Goal: Task Accomplishment & Management: Manage account settings

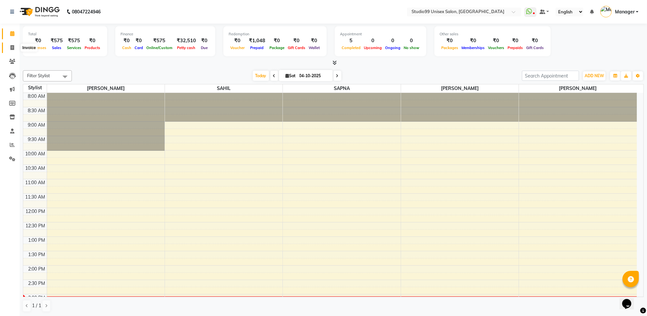
click at [15, 48] on span at bounding box center [12, 48] width 11 height 8
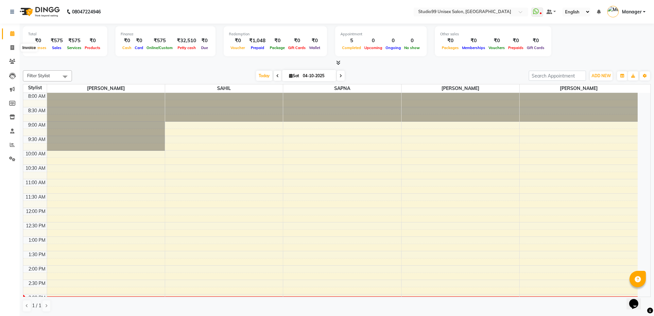
select select "7323"
select select "service"
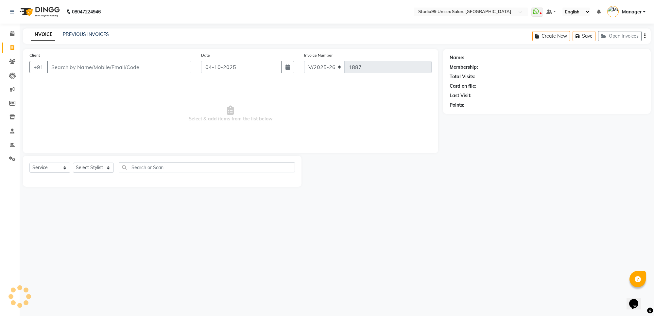
click at [64, 67] on input "Client" at bounding box center [119, 67] width 144 height 12
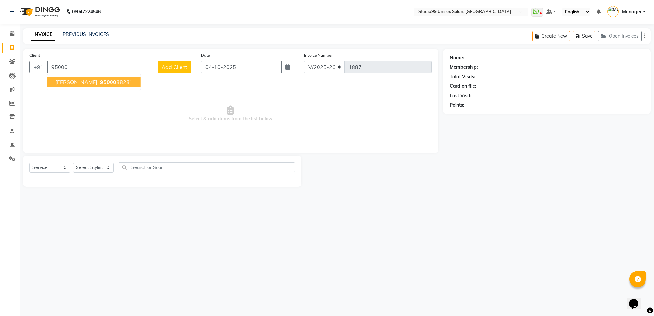
click at [100, 79] on span "95000" at bounding box center [108, 82] width 16 height 7
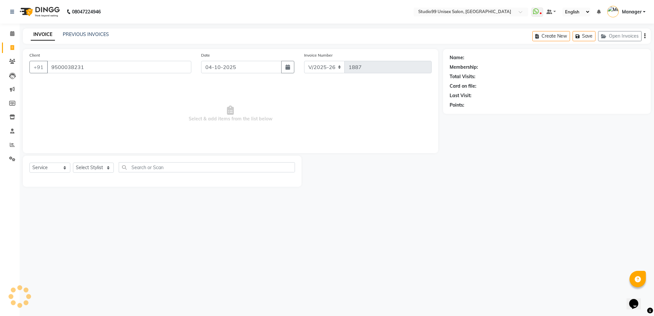
type input "9500038231"
select select "1: Object"
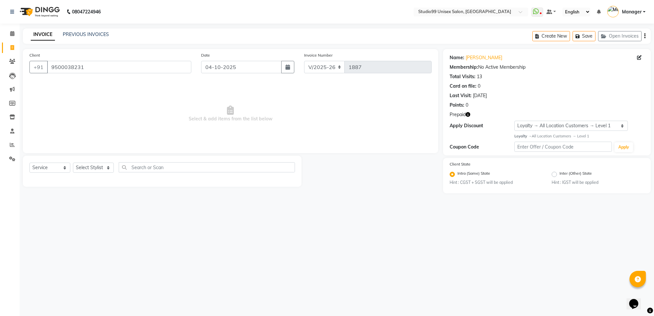
click at [469, 116] on icon "button" at bounding box center [467, 114] width 5 height 5
click at [54, 164] on select "Select Service Product Membership Package Voucher Prepaid Gift Card" at bounding box center [49, 167] width 41 height 10
select select "P"
click at [29, 162] on select "Select Service Product Membership Package Voucher Prepaid Gift Card" at bounding box center [49, 167] width 41 height 10
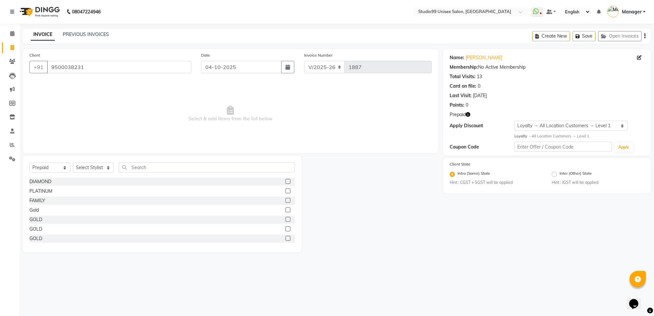
click at [52, 179] on div "DIAMOND" at bounding box center [161, 181] width 265 height 8
click at [89, 169] on select "Select Stylist Manager [PERSON_NAME] [PERSON_NAME] [PERSON_NAME]" at bounding box center [93, 167] width 41 height 10
select select "63732"
click at [73, 162] on select "Select Stylist Manager [PERSON_NAME] [PERSON_NAME] [PERSON_NAME]" at bounding box center [93, 167] width 41 height 10
click at [42, 181] on div "DIAMOND" at bounding box center [40, 181] width 22 height 7
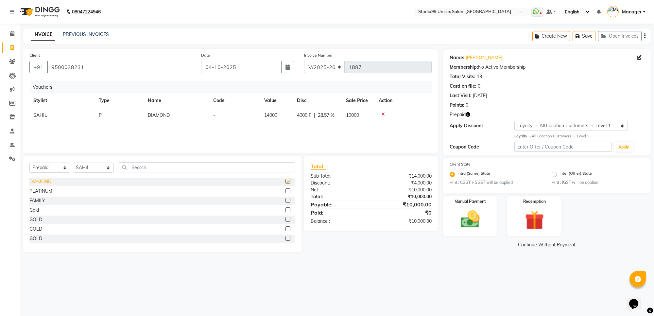
checkbox input "false"
click at [467, 216] on img at bounding box center [470, 219] width 32 height 23
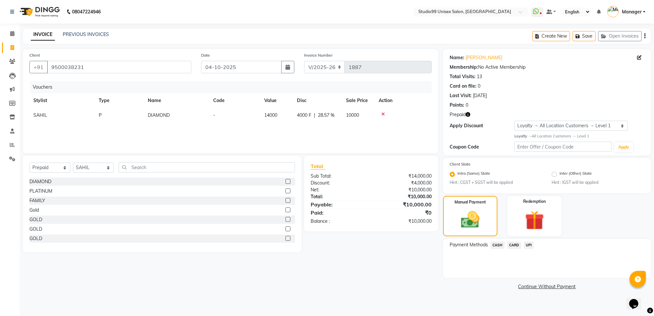
click at [528, 244] on span "UPI" at bounding box center [529, 245] width 10 height 8
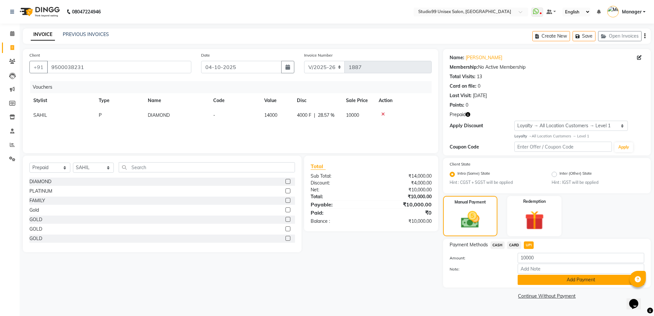
click at [538, 276] on button "Add Payment" at bounding box center [580, 280] width 126 height 10
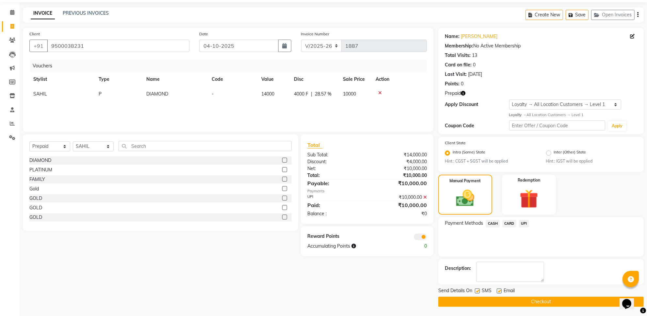
scroll to position [22, 0]
click at [521, 302] on button "Checkout" at bounding box center [542, 301] width 206 height 10
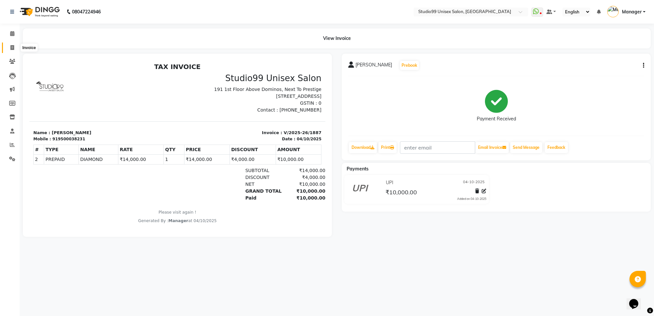
click at [12, 46] on icon at bounding box center [12, 47] width 4 height 5
select select "7323"
select select "service"
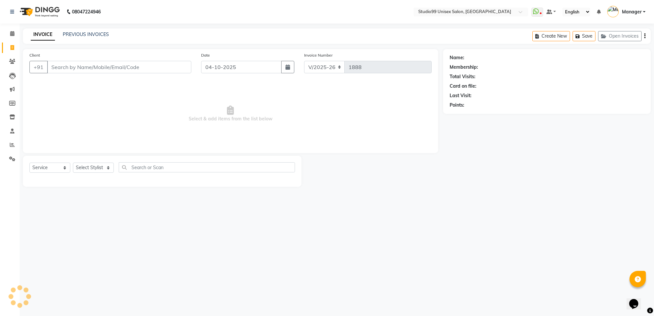
click at [82, 64] on input "Client" at bounding box center [119, 67] width 144 height 12
click at [79, 69] on input "Client" at bounding box center [119, 67] width 144 height 12
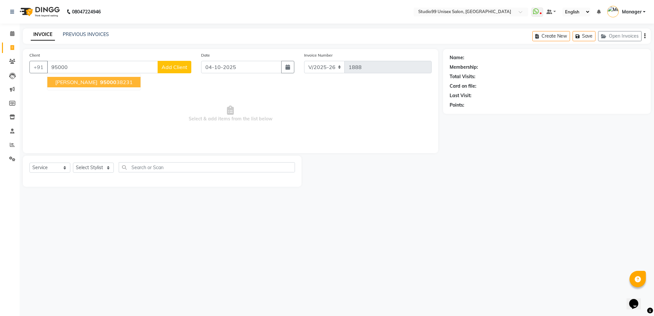
click at [99, 79] on ngb-highlight "95000 38231" at bounding box center [116, 82] width 34 height 7
type input "9500038231"
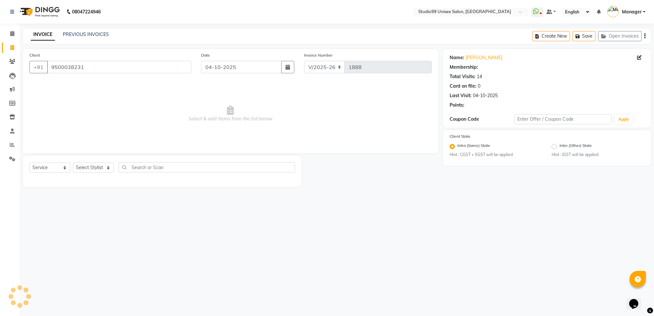
select select "1: Object"
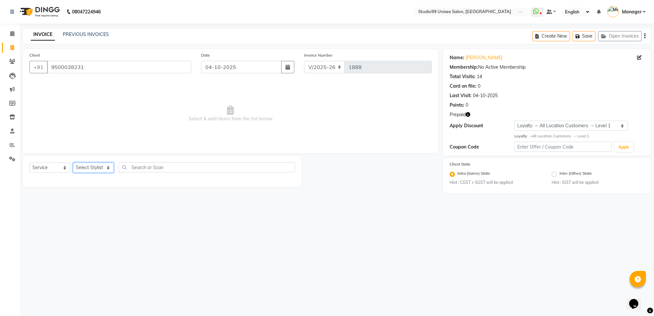
click at [97, 164] on select "Select Stylist Manager [PERSON_NAME] [PERSON_NAME] [PERSON_NAME]" at bounding box center [93, 167] width 41 height 10
select select "63732"
click at [73, 162] on select "Select Stylist Manager [PERSON_NAME] [PERSON_NAME] [PERSON_NAME]" at bounding box center [93, 167] width 41 height 10
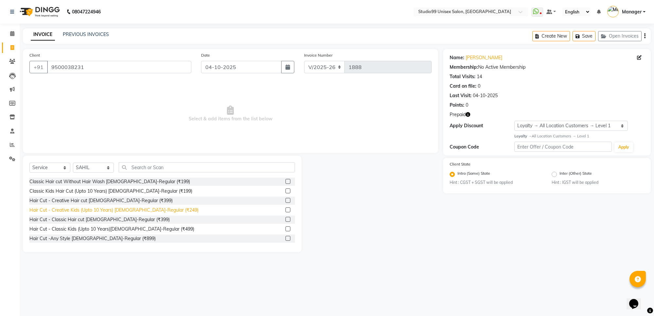
click at [134, 209] on div "Hair Cut - Creative Kids (Upto 10 Years) [DEMOGRAPHIC_DATA]-Regular (₹249)" at bounding box center [113, 210] width 169 height 7
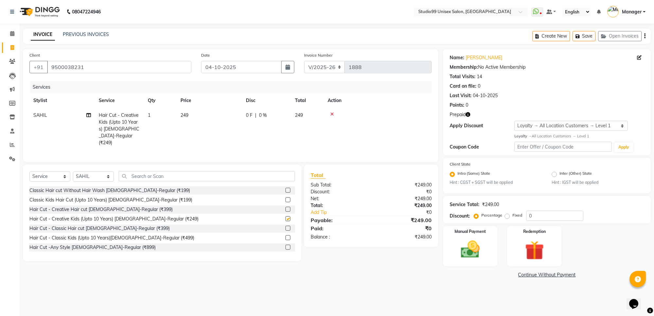
checkbox input "false"
click at [138, 176] on input "text" at bounding box center [207, 176] width 176 height 10
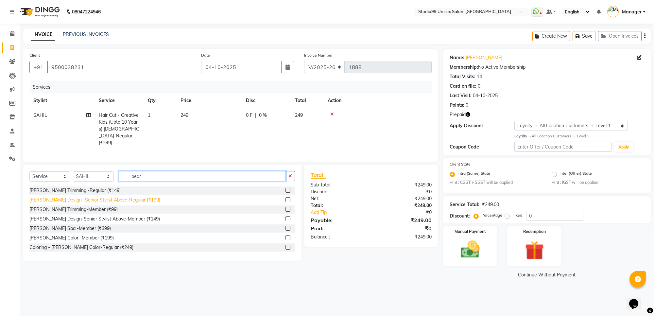
type input "bear"
click at [120, 200] on div "[PERSON_NAME] Design -Senior Stylist Above-Regular (₹199)" at bounding box center [94, 199] width 131 height 7
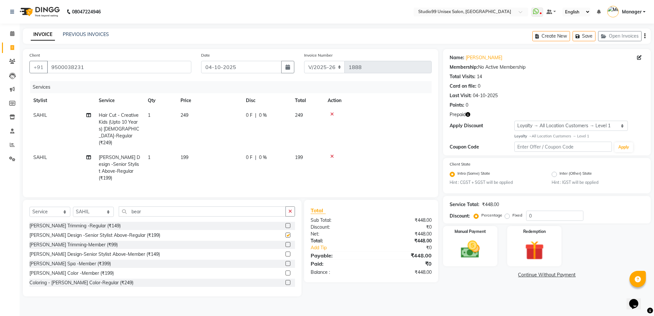
checkbox input "false"
click at [154, 206] on input "bear" at bounding box center [202, 211] width 167 height 10
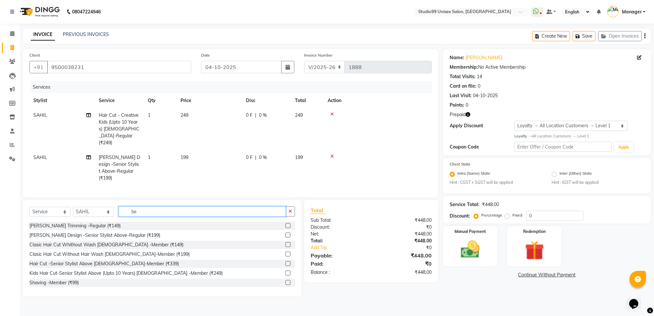
type input "b"
type input "t"
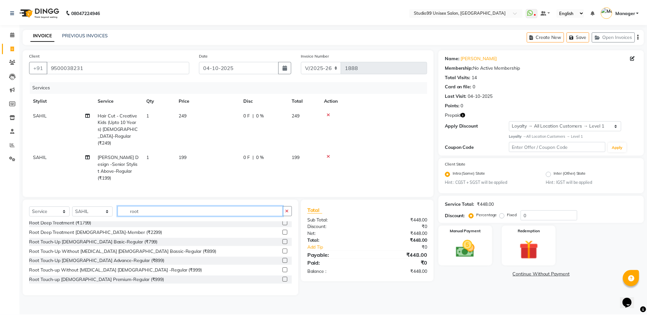
scroll to position [41, 0]
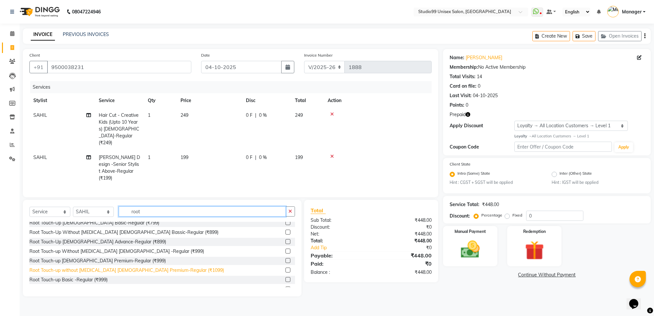
type input "root"
click at [124, 267] on div "Root Touch-up without [MEDICAL_DATA] [DEMOGRAPHIC_DATA] Premium-Regular (₹1099)" at bounding box center [126, 270] width 194 height 7
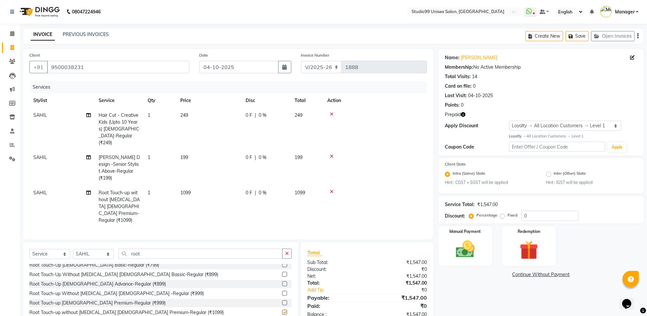
checkbox input "false"
click at [96, 249] on select "Select Stylist Manager [PERSON_NAME] [PERSON_NAME] [PERSON_NAME]" at bounding box center [93, 254] width 41 height 10
select select "77679"
click at [73, 249] on select "Select Stylist Manager [PERSON_NAME] [PERSON_NAME] [PERSON_NAME]" at bounding box center [93, 254] width 41 height 10
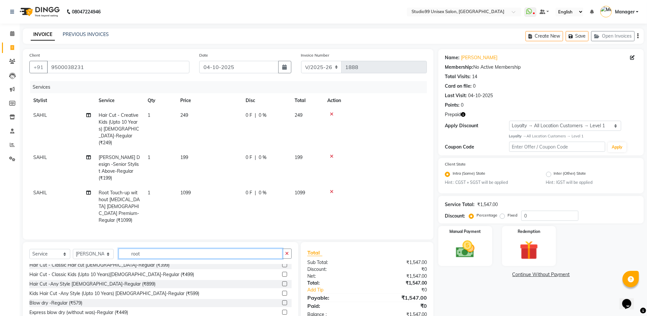
click at [158, 248] on input "root" at bounding box center [201, 253] width 164 height 10
type input "r"
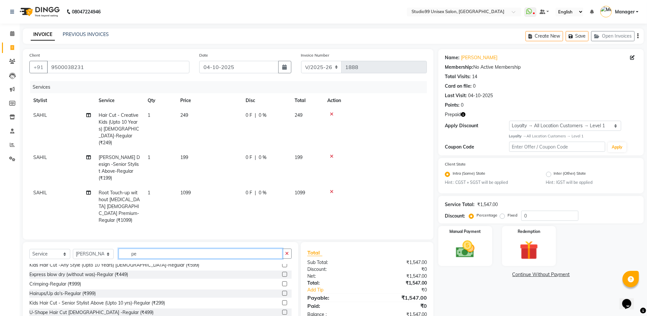
scroll to position [0, 0]
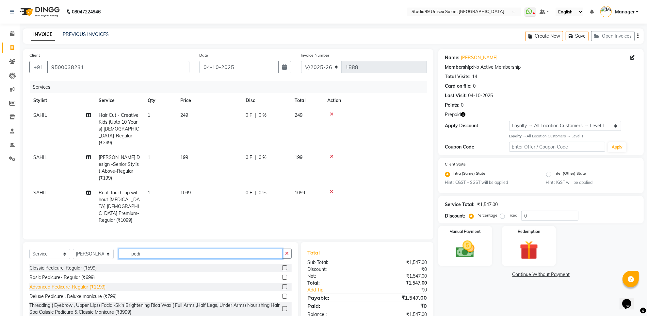
type input "pedi"
click at [76, 283] on div "Advanced Pedicure-Regular (₹1199)" at bounding box center [67, 286] width 76 height 7
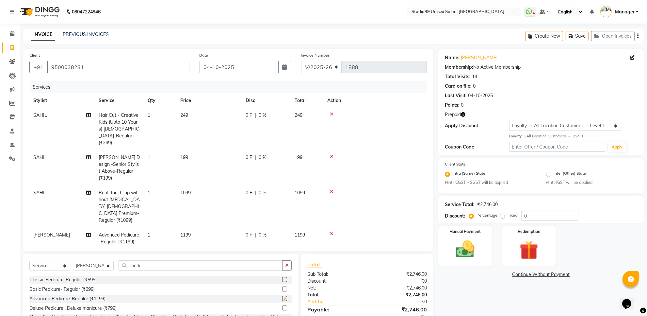
checkbox input "false"
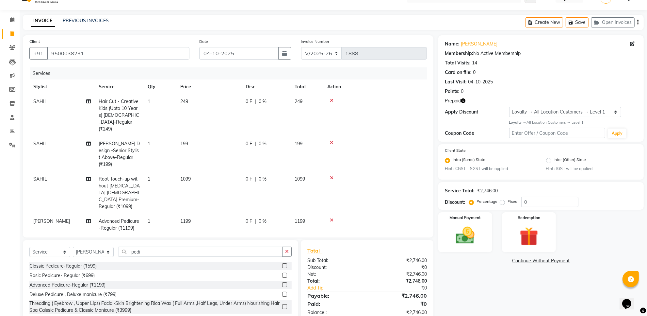
scroll to position [27, 0]
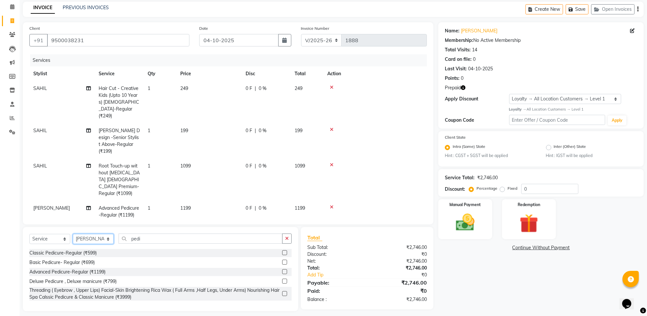
click at [92, 238] on select "Select Stylist Manager [PERSON_NAME] [PERSON_NAME] [PERSON_NAME]" at bounding box center [93, 239] width 41 height 10
select select "63731"
click at [73, 234] on select "Select Stylist Manager [PERSON_NAME] [PERSON_NAME] [PERSON_NAME]" at bounding box center [93, 239] width 41 height 10
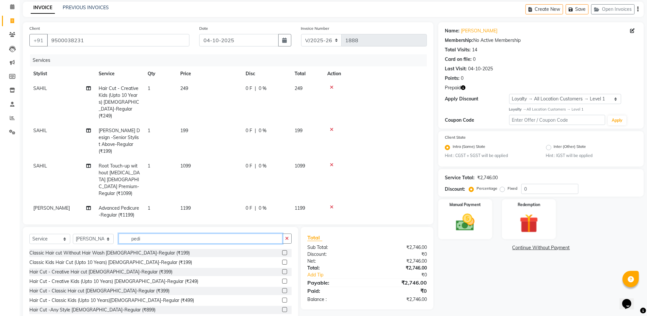
click at [151, 233] on input "pedi" at bounding box center [201, 238] width 164 height 10
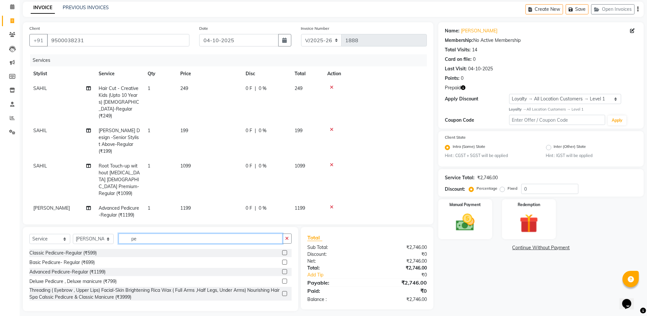
type input "p"
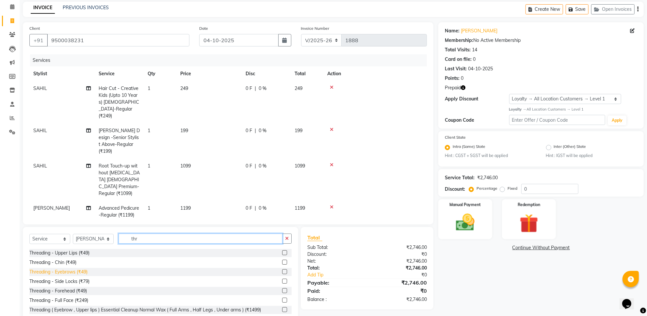
type input "thr"
click at [73, 268] on div "Threading - Eyebrows (₹49)" at bounding box center [58, 271] width 58 height 7
checkbox input "false"
click at [81, 42] on input "9500038231" at bounding box center [118, 40] width 142 height 12
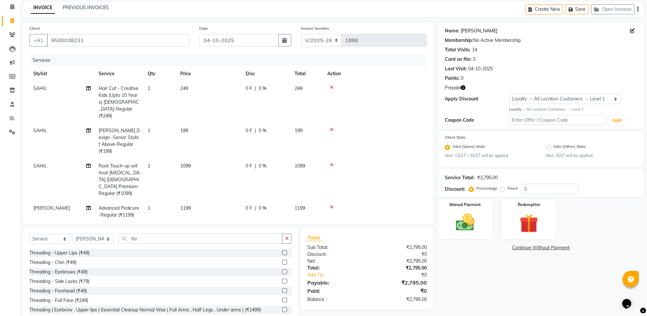
click at [463, 30] on link "[PERSON_NAME]" at bounding box center [479, 30] width 37 height 7
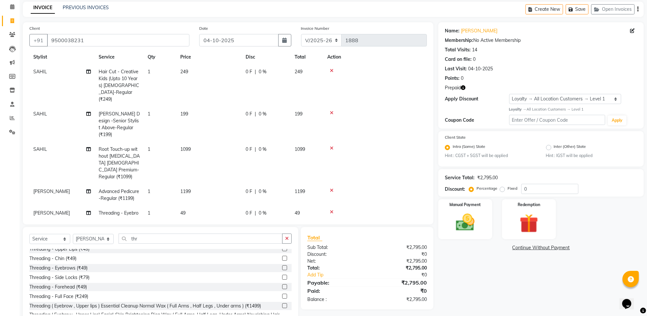
scroll to position [16, 0]
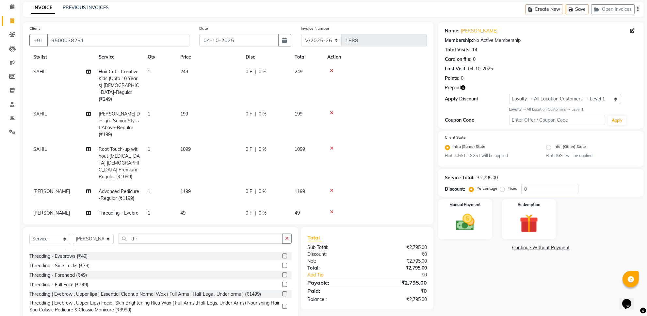
click at [462, 88] on icon "button" at bounding box center [463, 87] width 5 height 5
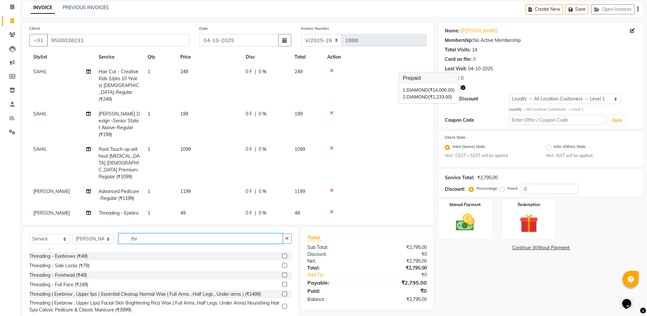
click at [146, 241] on input "thr" at bounding box center [201, 238] width 164 height 10
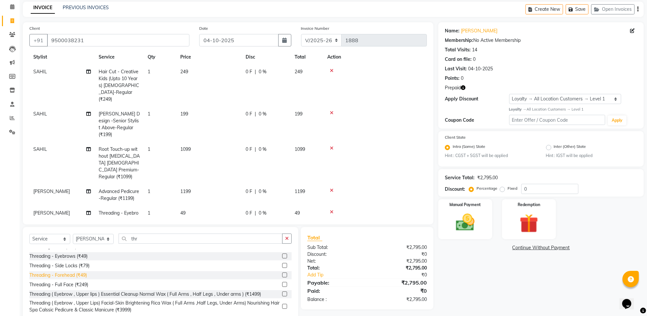
click at [75, 273] on div "Threading - Forehead (₹49)" at bounding box center [58, 275] width 58 height 7
checkbox input "false"
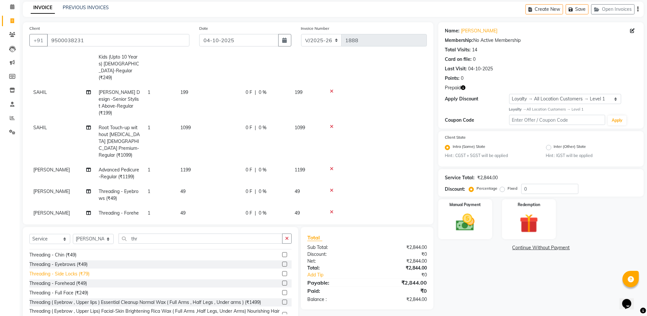
scroll to position [0, 0]
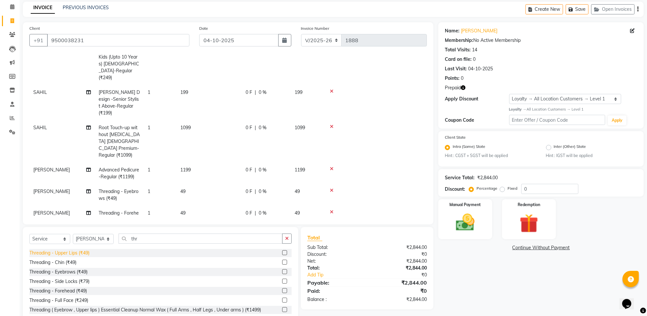
click at [76, 253] on div "Threading - Upper Lips (₹49)" at bounding box center [59, 252] width 60 height 7
checkbox input "false"
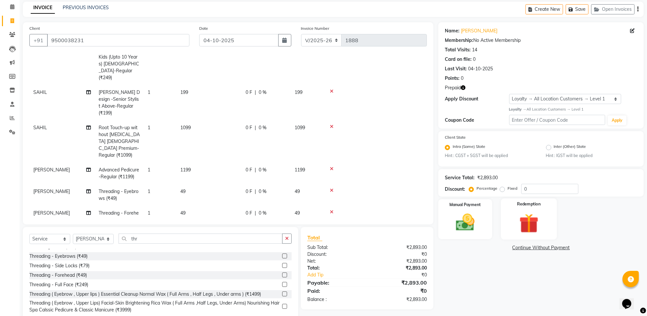
click at [529, 221] on img at bounding box center [529, 223] width 32 height 24
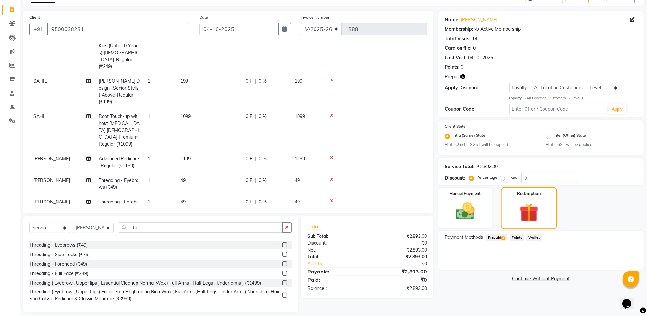
scroll to position [44, 0]
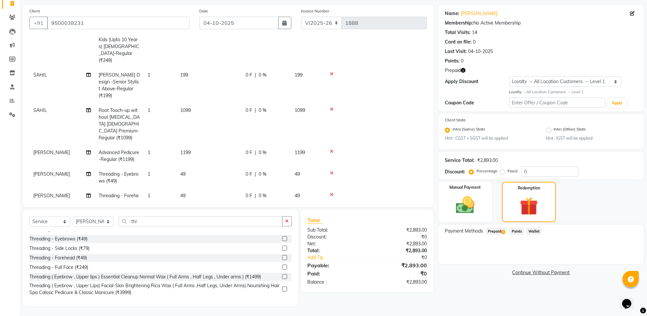
click at [499, 230] on span "Prepaid 2" at bounding box center [496, 231] width 21 height 8
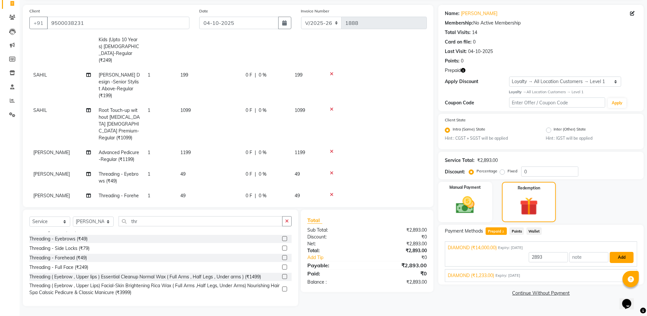
click at [620, 253] on button "Add" at bounding box center [622, 257] width 24 height 11
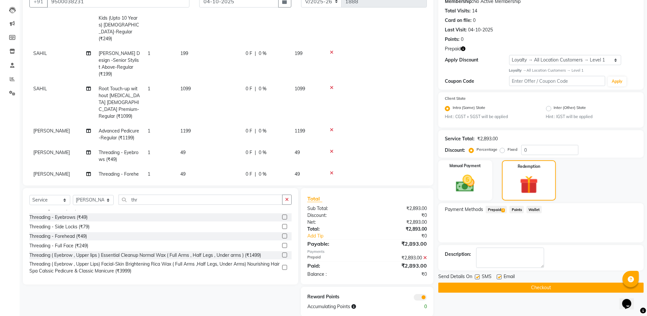
scroll to position [75, 0]
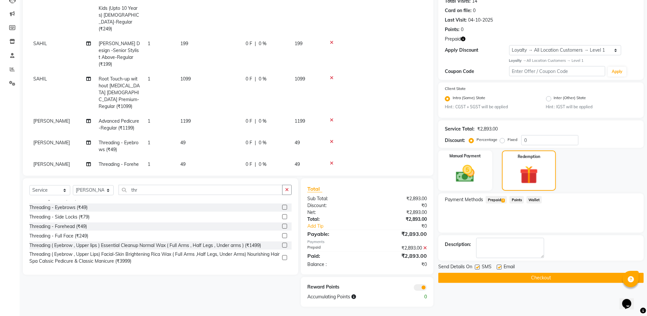
click at [559, 277] on button "Checkout" at bounding box center [542, 278] width 206 height 10
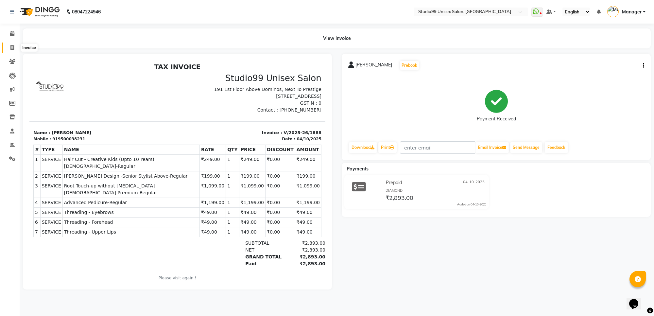
click at [11, 47] on icon at bounding box center [12, 47] width 4 height 5
select select "service"
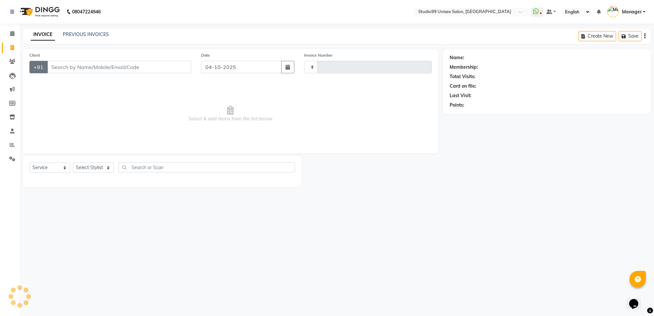
type input "1889"
select select "7323"
type input "9500038231"
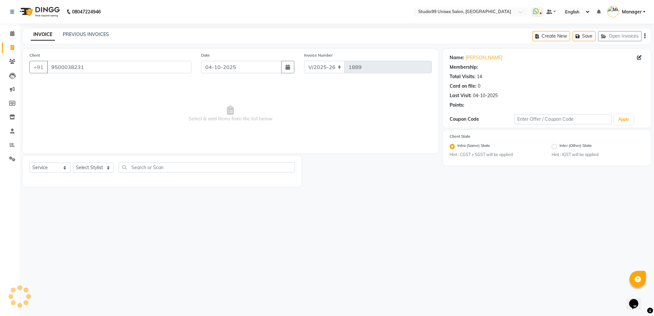
select select "1: Object"
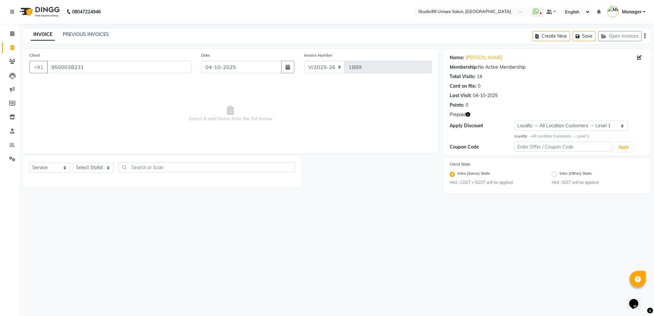
click at [468, 110] on div "Name: [PERSON_NAME] Membership: No Active Membership Total Visits: 14 Card on f…" at bounding box center [547, 102] width 208 height 106
click at [468, 113] on icon "button" at bounding box center [467, 114] width 5 height 5
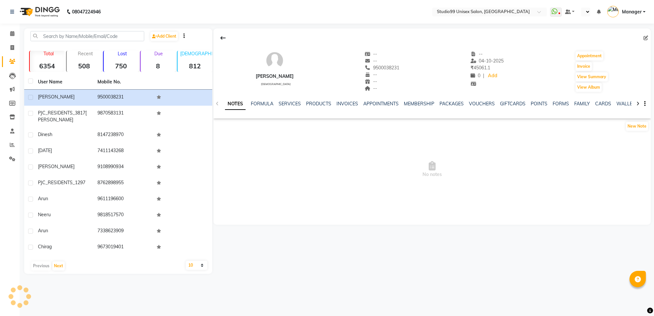
select select "en"
click at [475, 103] on link "VOUCHERS" at bounding box center [482, 104] width 26 height 6
